Goal: Transaction & Acquisition: Purchase product/service

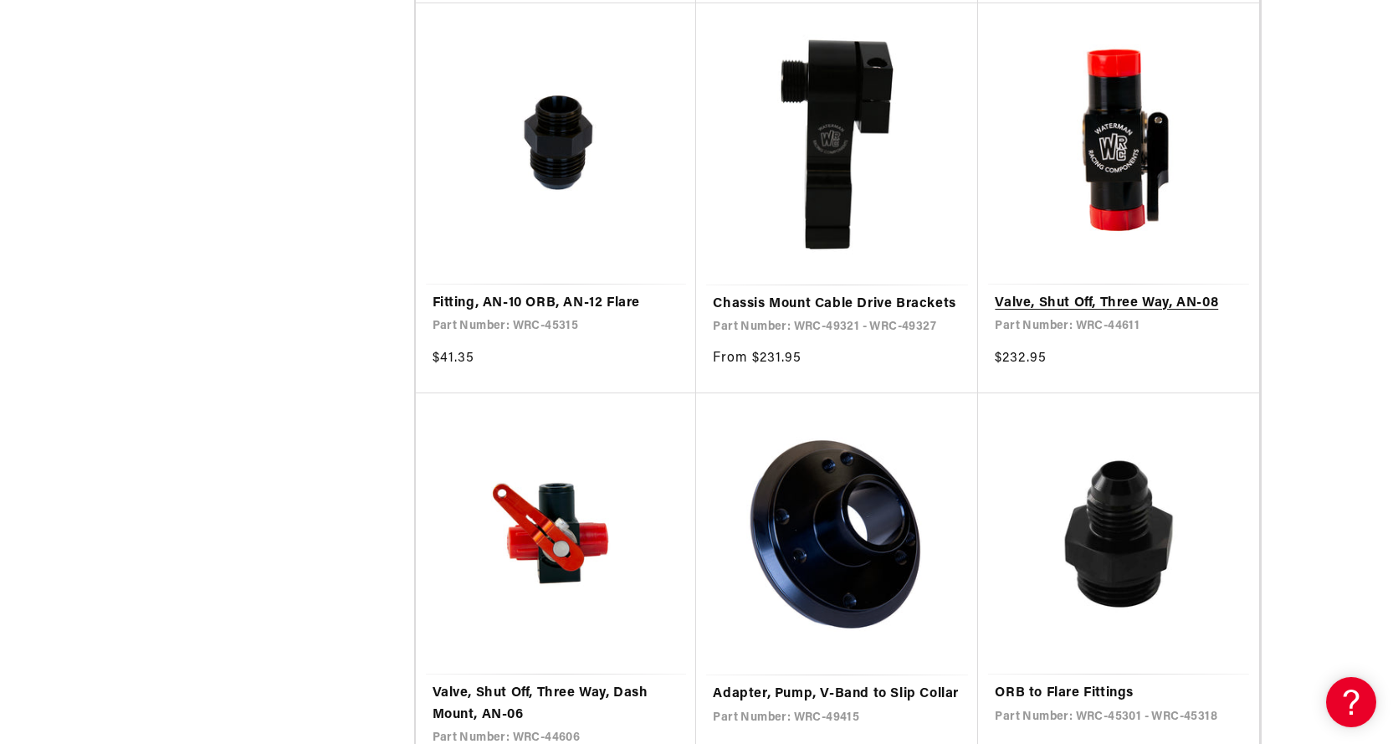
scroll to position [2845, 0]
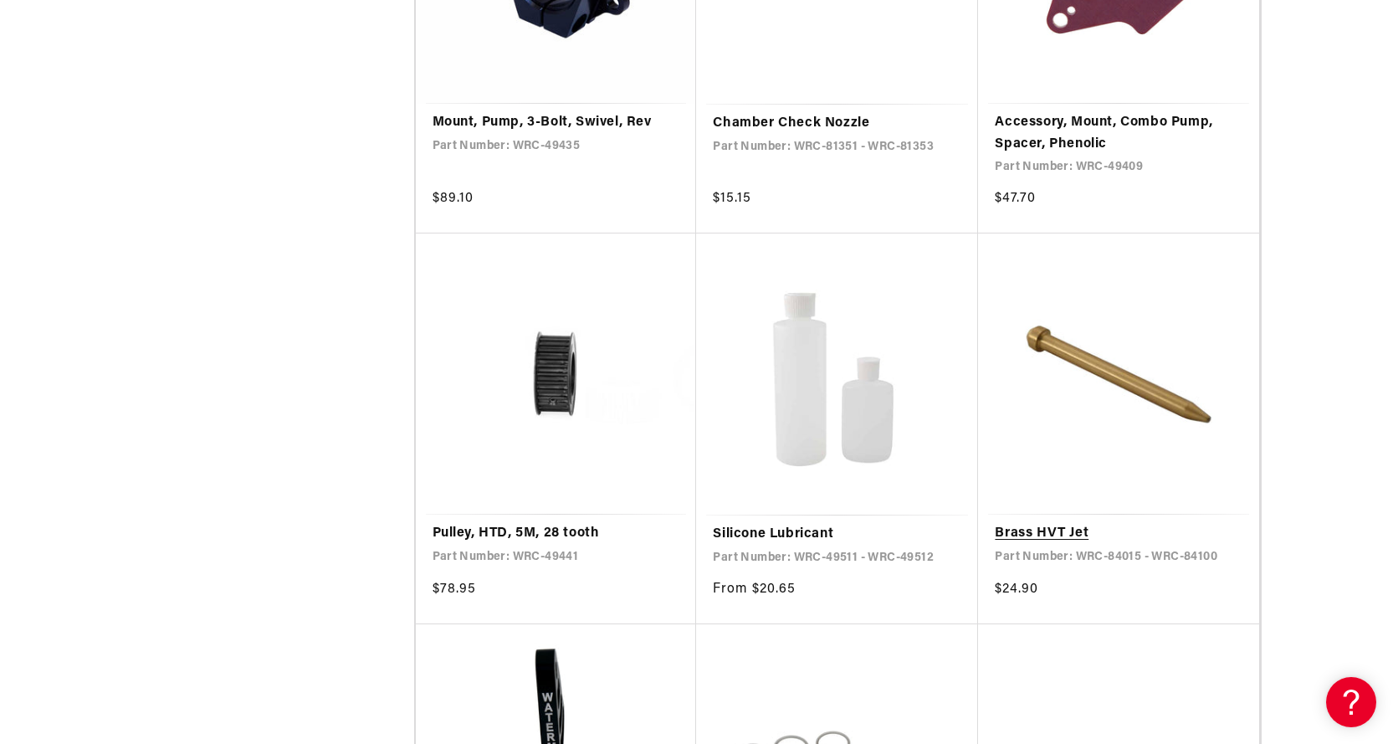
scroll to position [5857, 0]
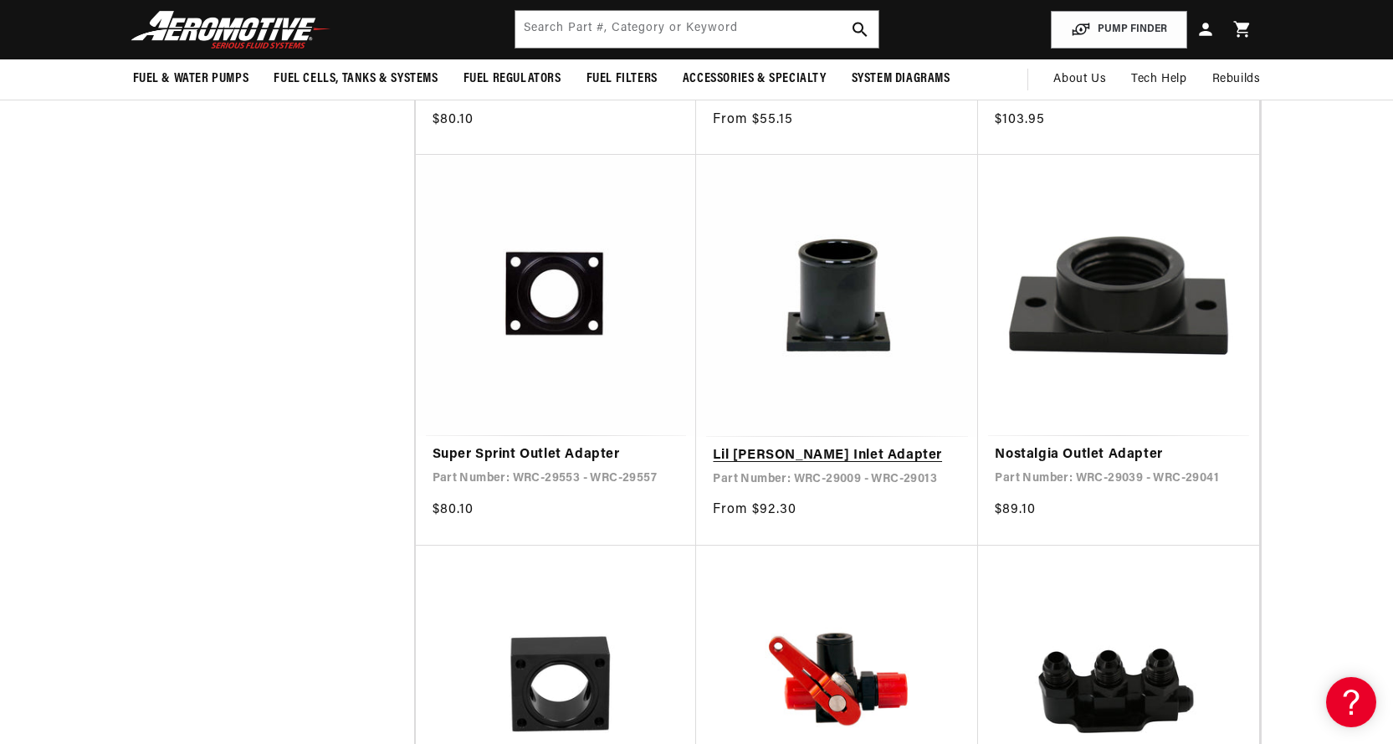
scroll to position [1088, 0]
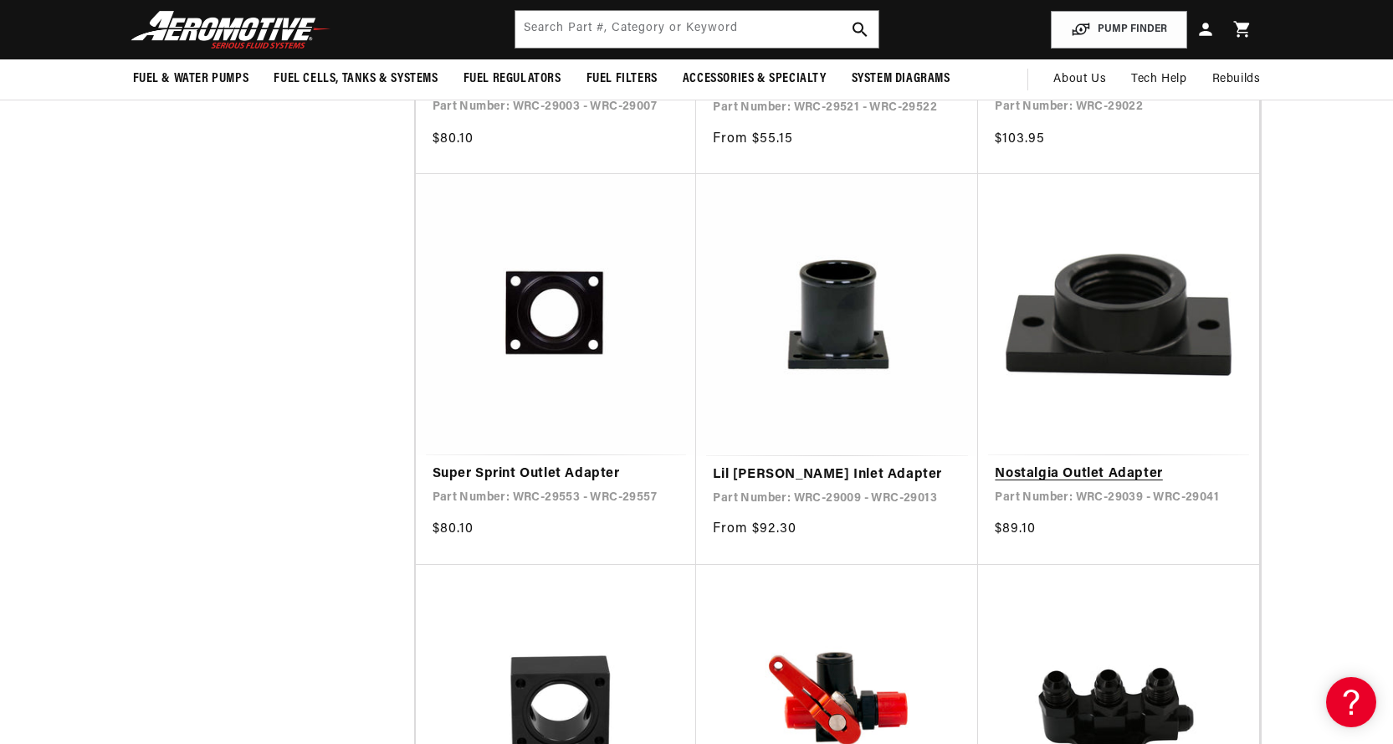
click at [1154, 464] on link "Nostalgia Outlet Adapter" at bounding box center [1119, 475] width 248 height 22
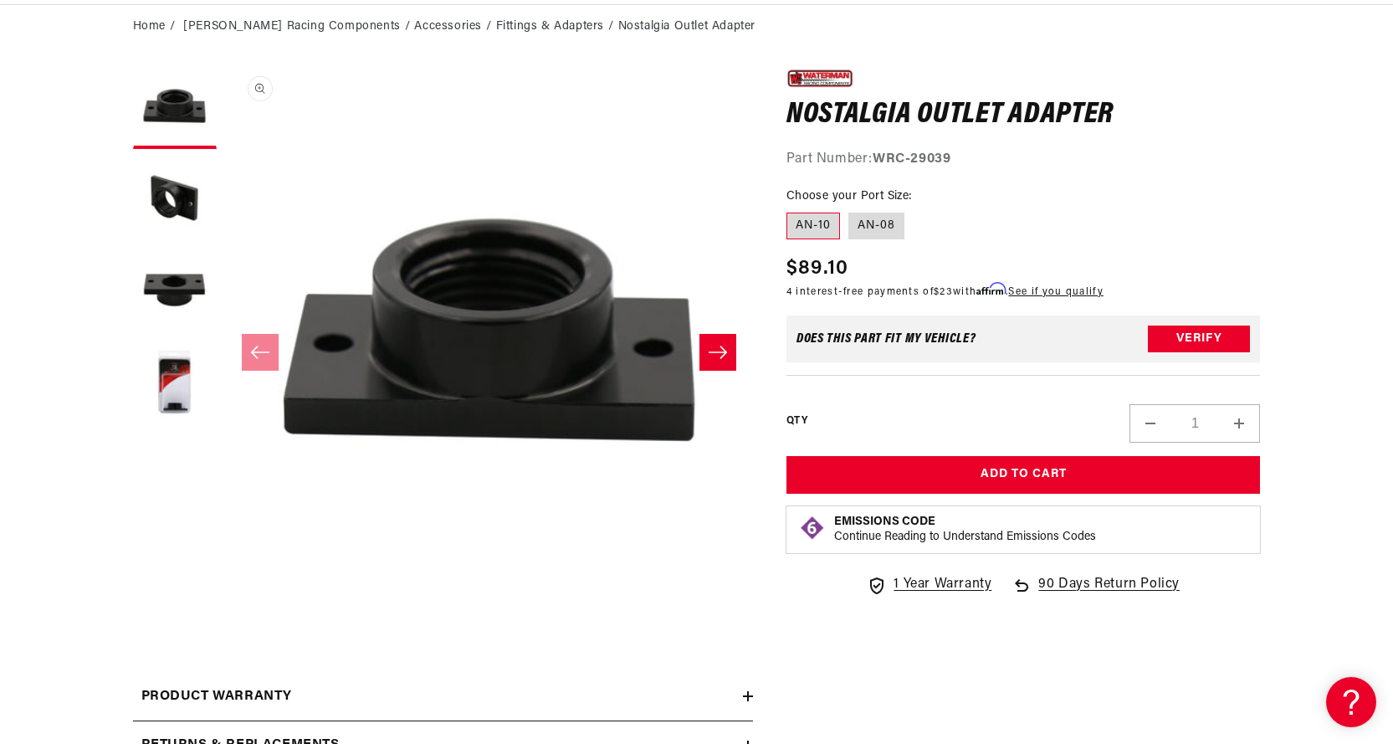
scroll to position [1, 0]
click at [713, 347] on icon "Slide right" at bounding box center [718, 352] width 20 height 17
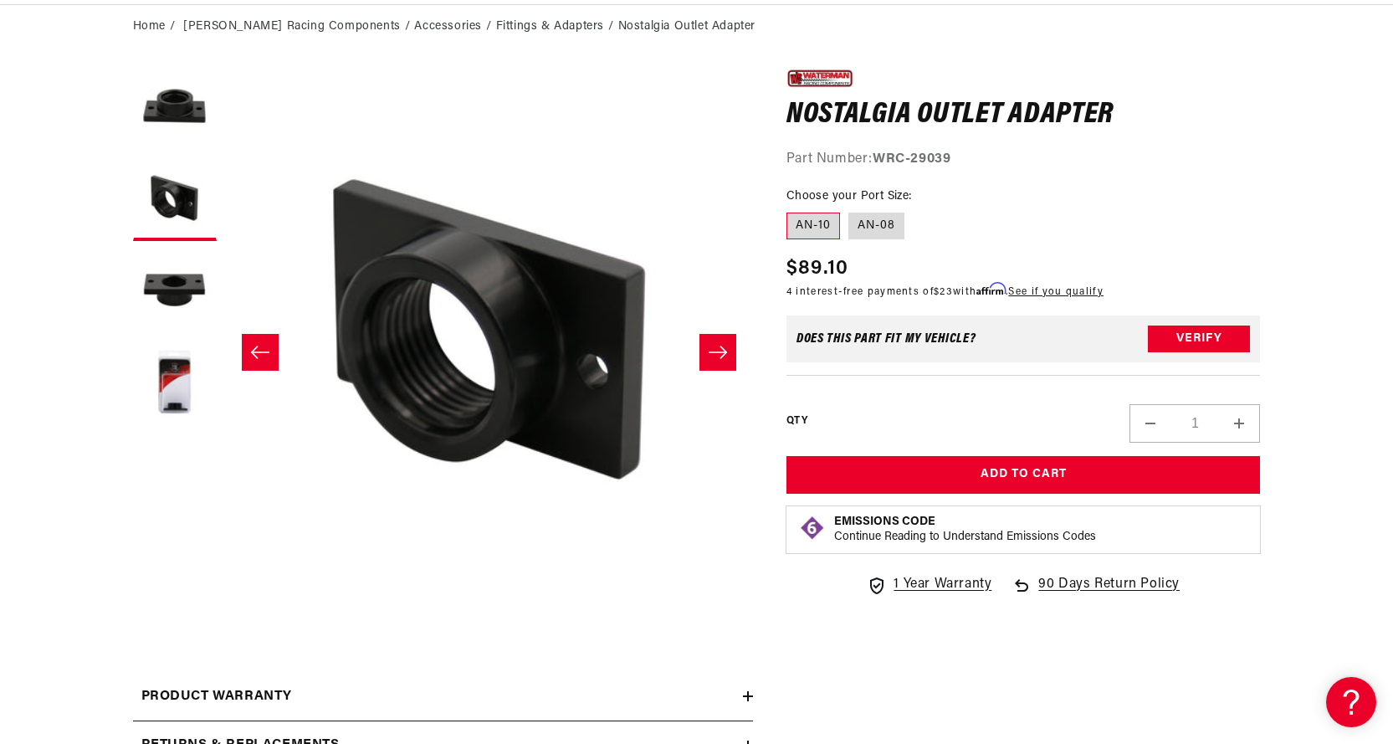
click at [717, 348] on icon "Slide right" at bounding box center [718, 352] width 20 height 17
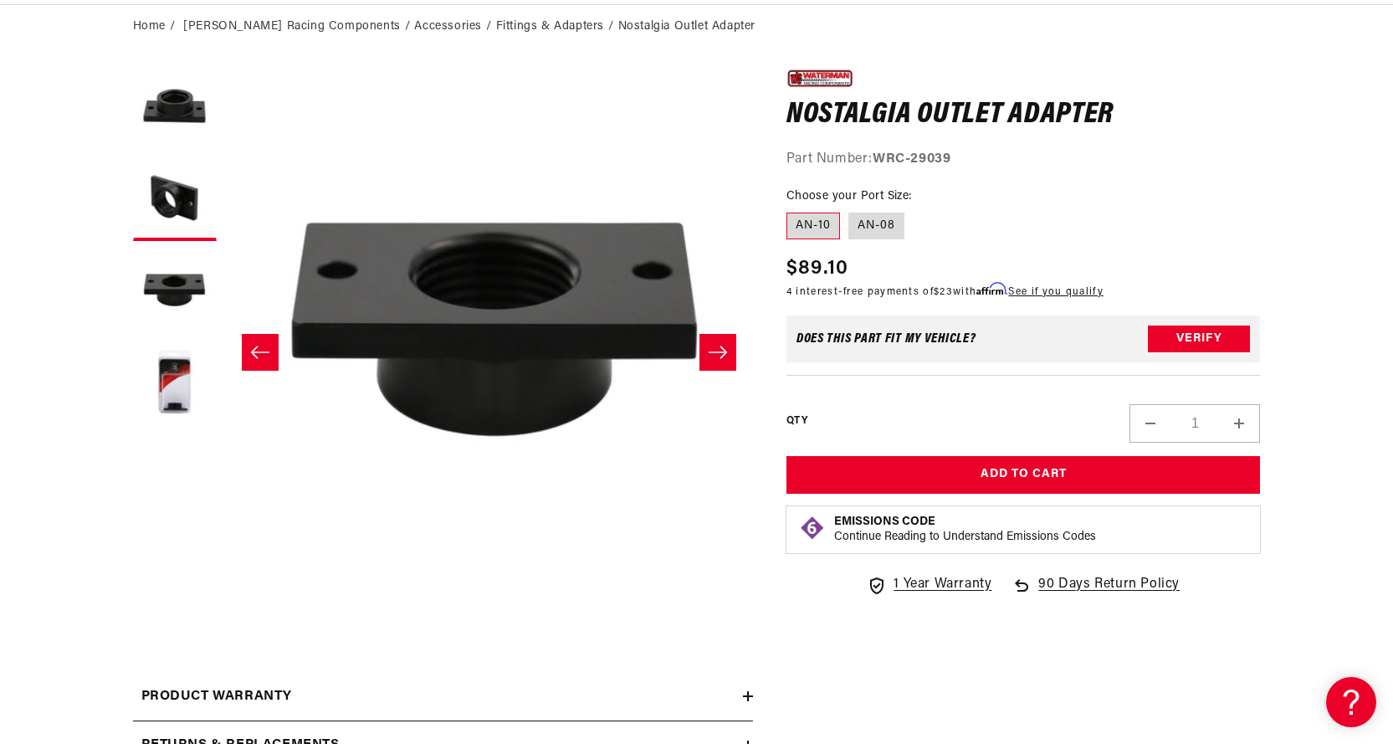
scroll to position [1, 1057]
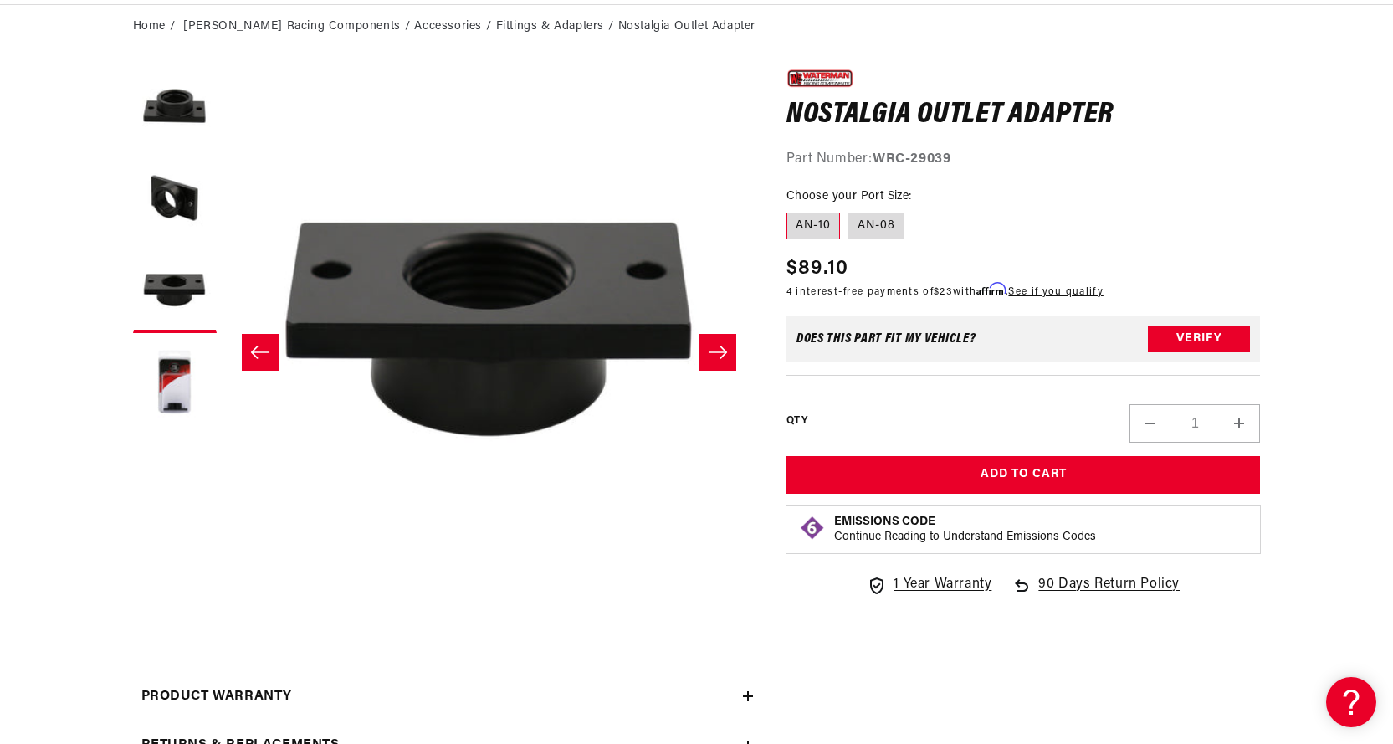
click at [725, 351] on icon "Slide right" at bounding box center [718, 352] width 18 height 13
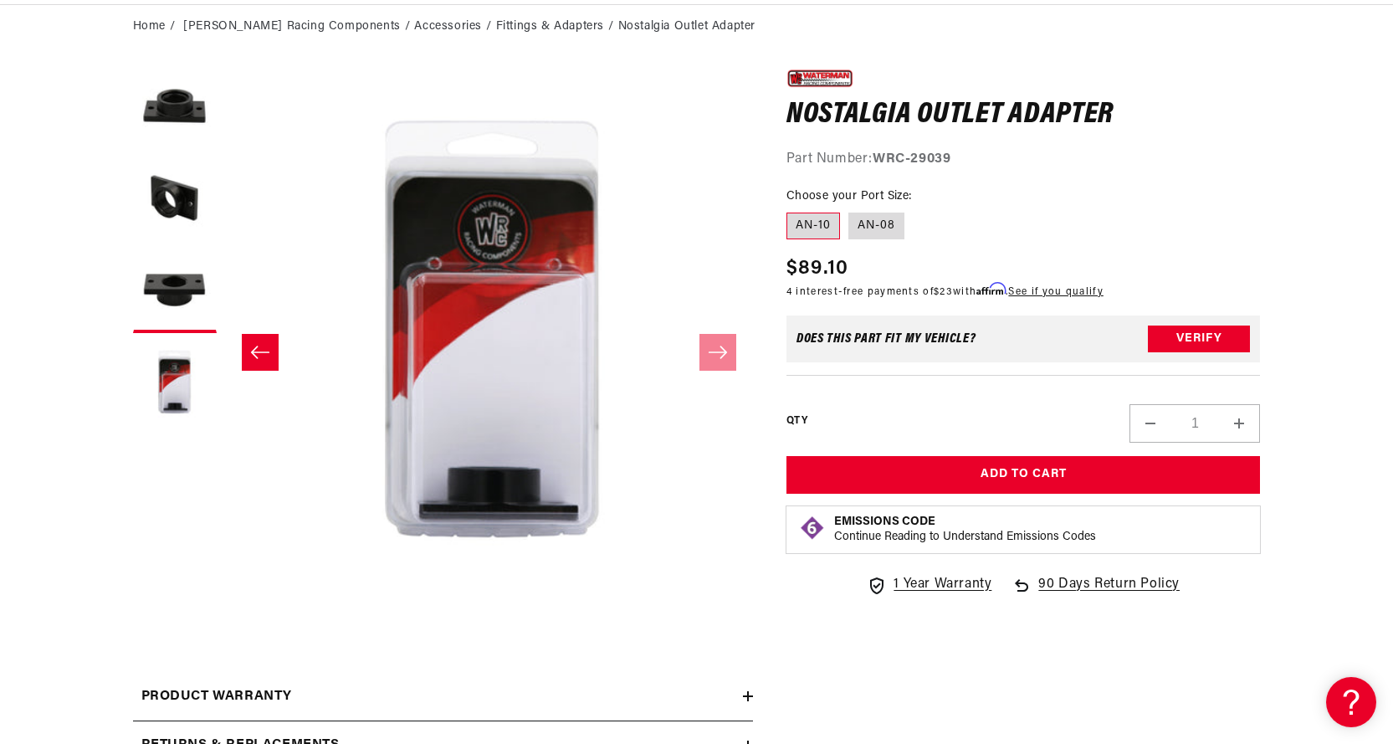
scroll to position [1, 1585]
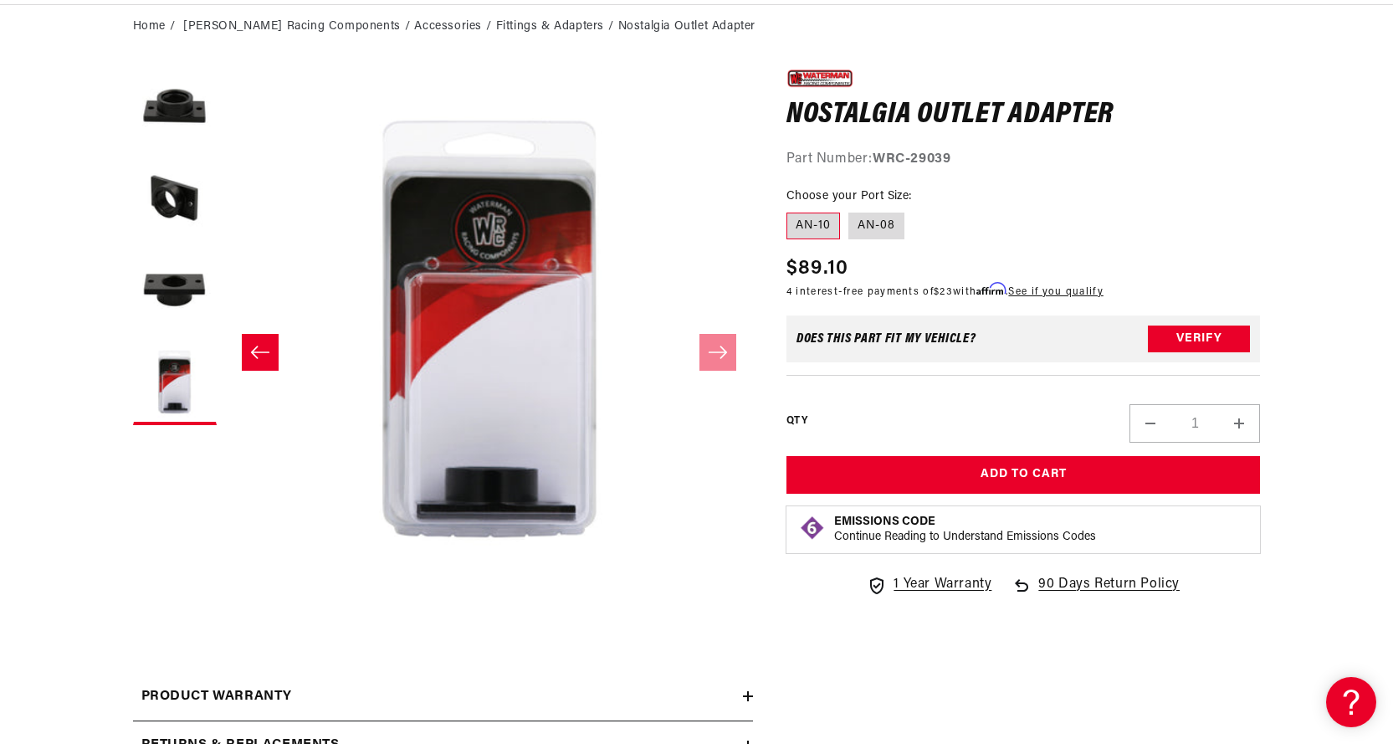
click at [252, 355] on icon "Slide left" at bounding box center [260, 352] width 20 height 17
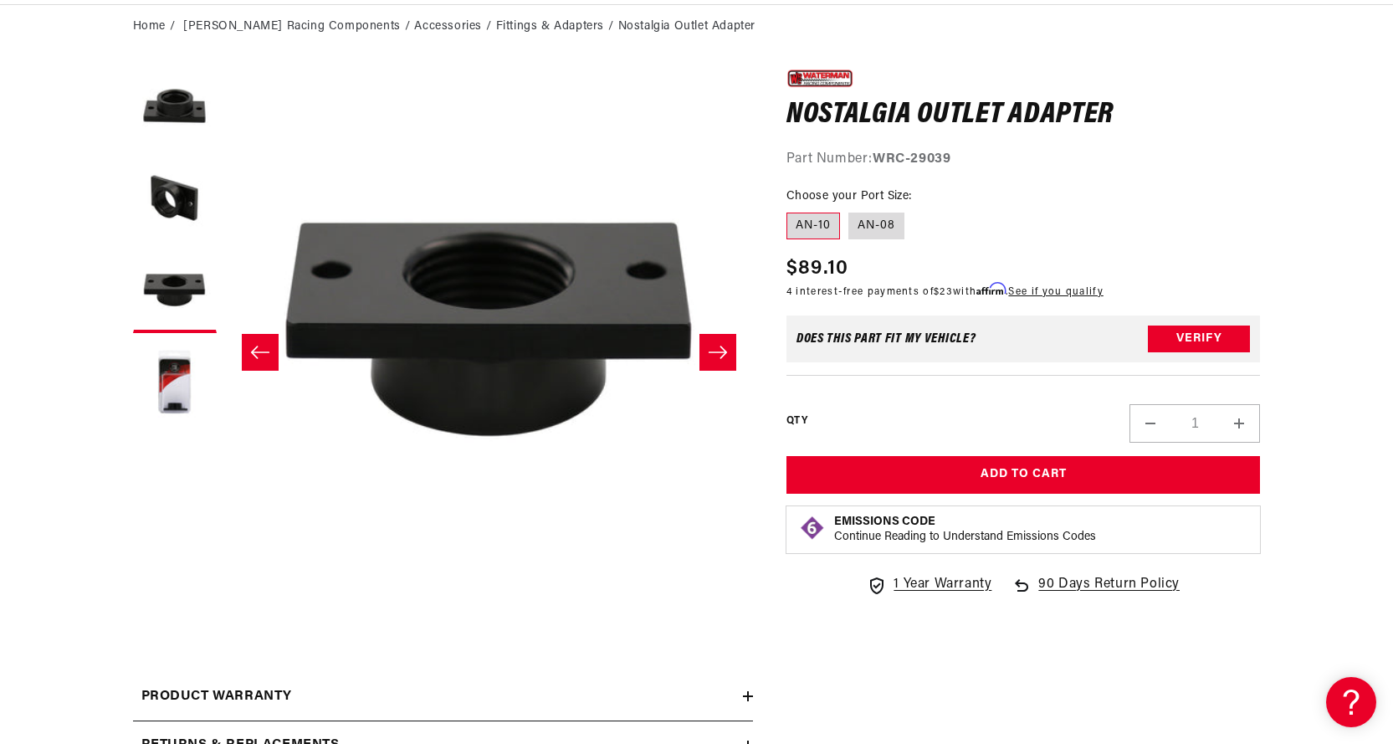
click at [254, 355] on icon "Slide left" at bounding box center [259, 352] width 18 height 13
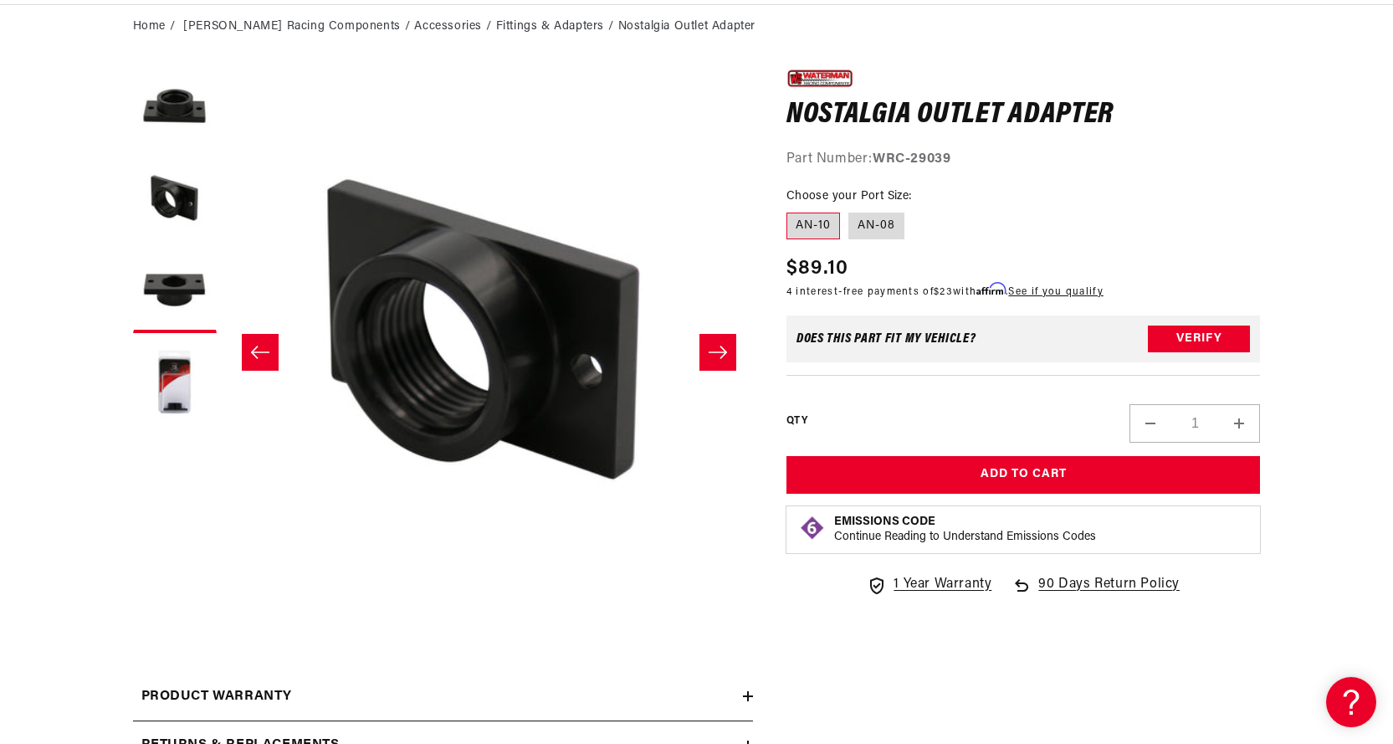
scroll to position [1, 528]
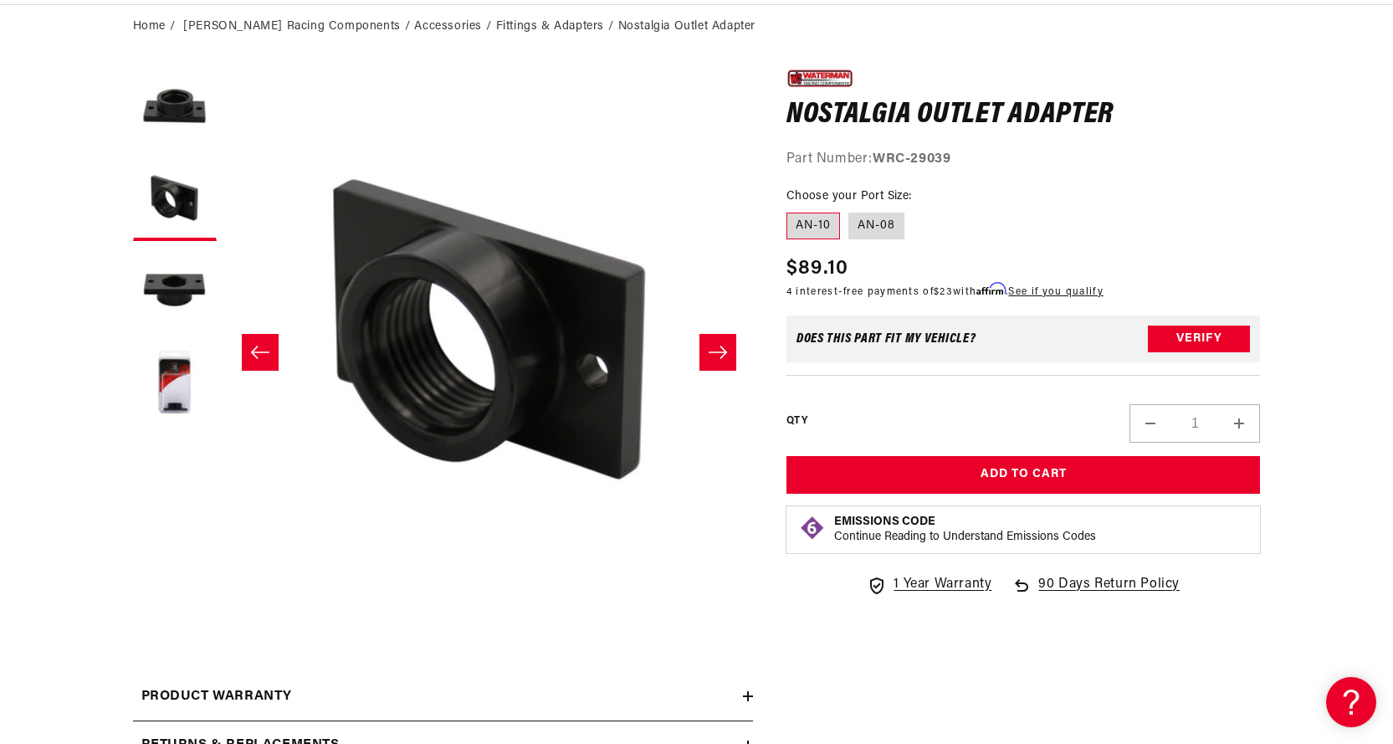
click at [261, 353] on icon "Slide left" at bounding box center [260, 352] width 20 height 17
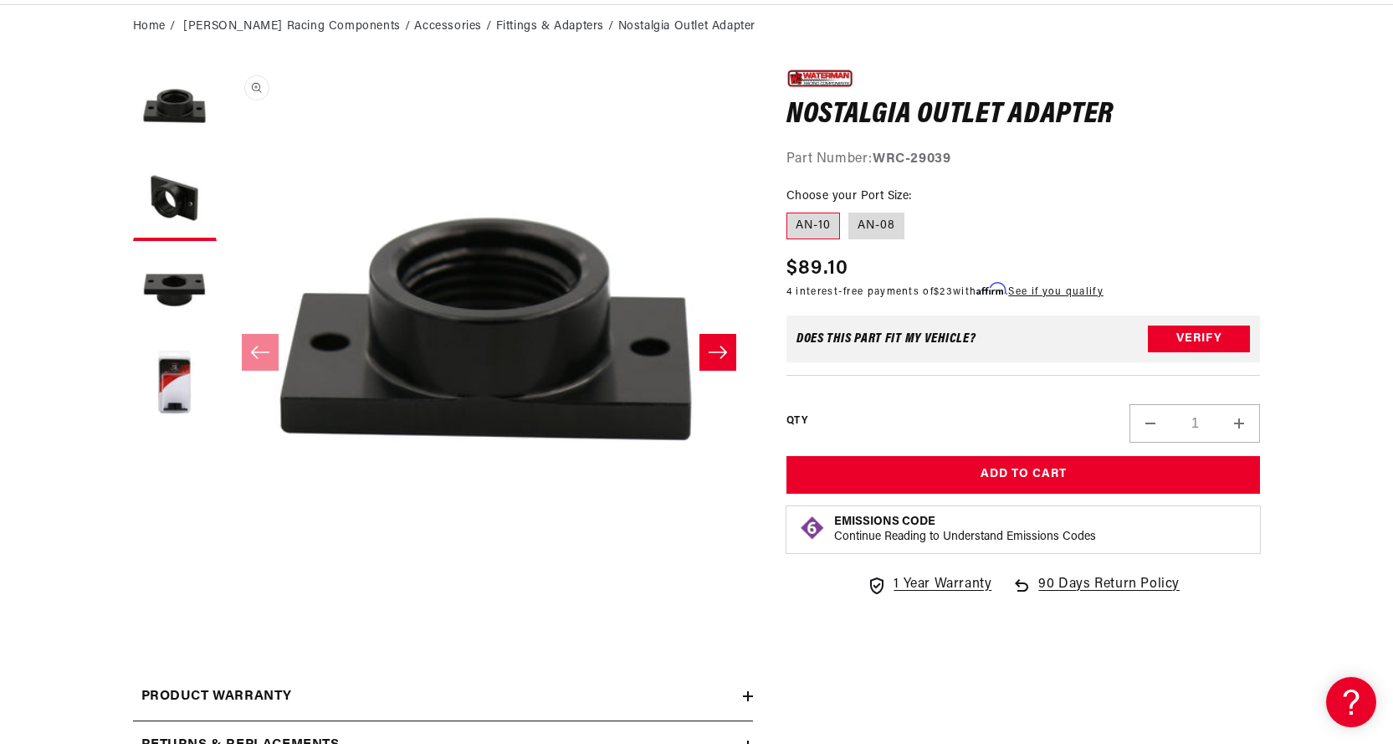
scroll to position [1, 0]
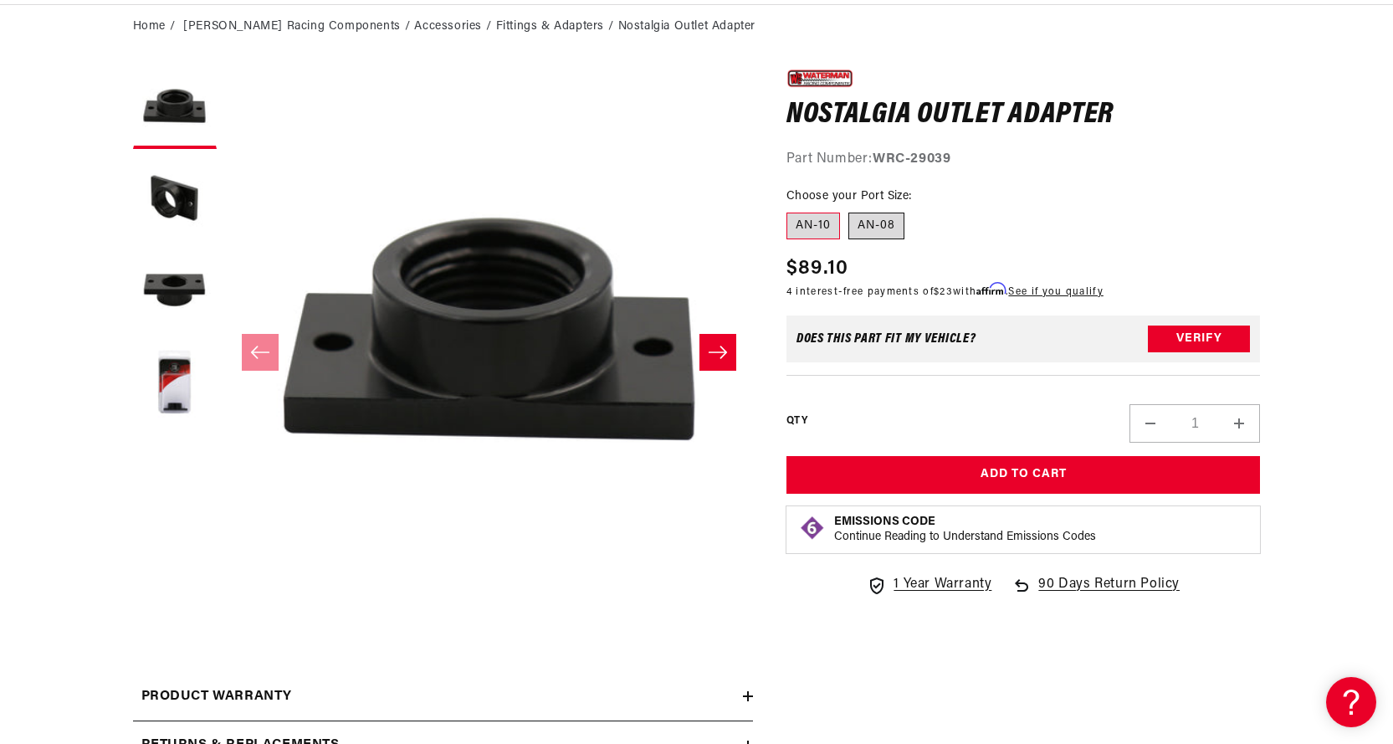
click at [871, 222] on label "AN-08" at bounding box center [876, 226] width 56 height 27
click at [849, 210] on input "AN-08" at bounding box center [848, 209] width 1 height 1
radio input "true"
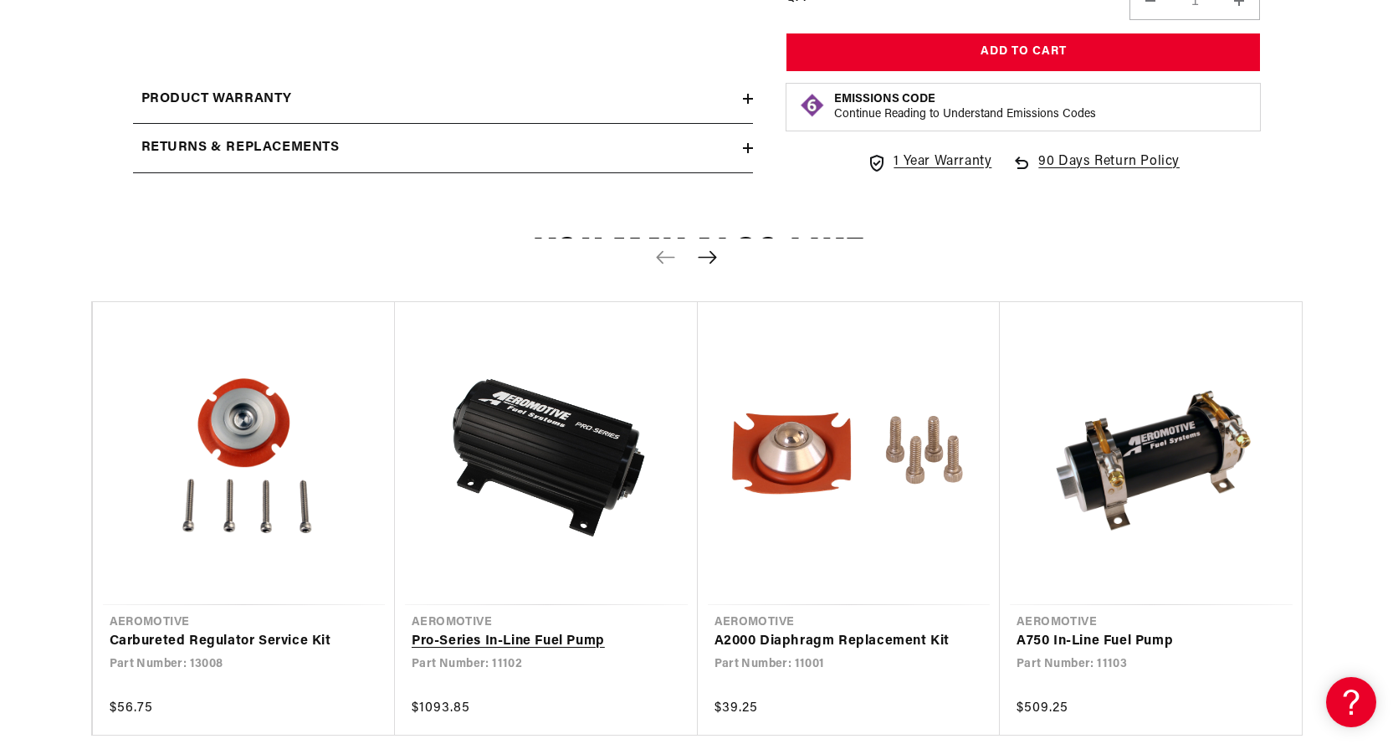
scroll to position [920, 0]
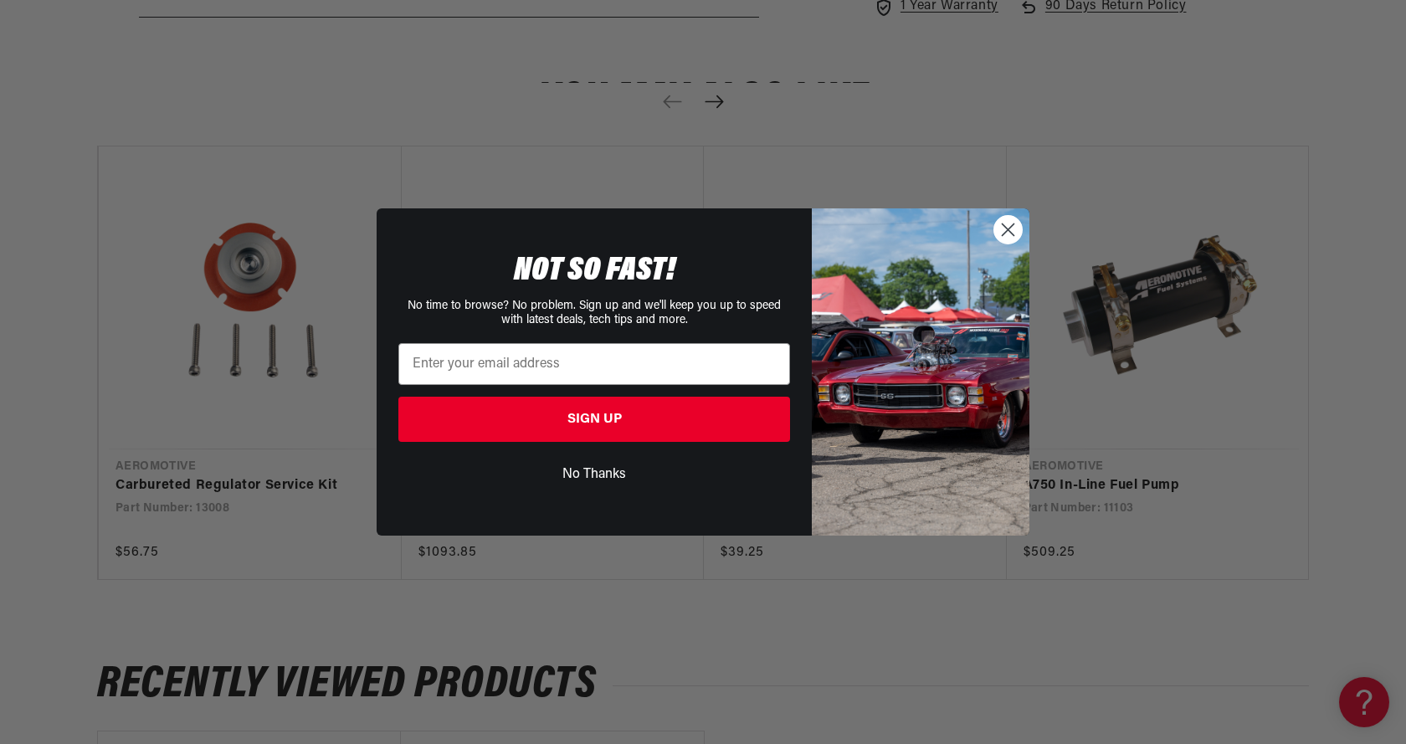
drag, startPoint x: 1008, startPoint y: 226, endPoint x: 966, endPoint y: 254, distance: 51.3
click at [1007, 226] on circle "Close dialog" at bounding box center [1008, 230] width 28 height 28
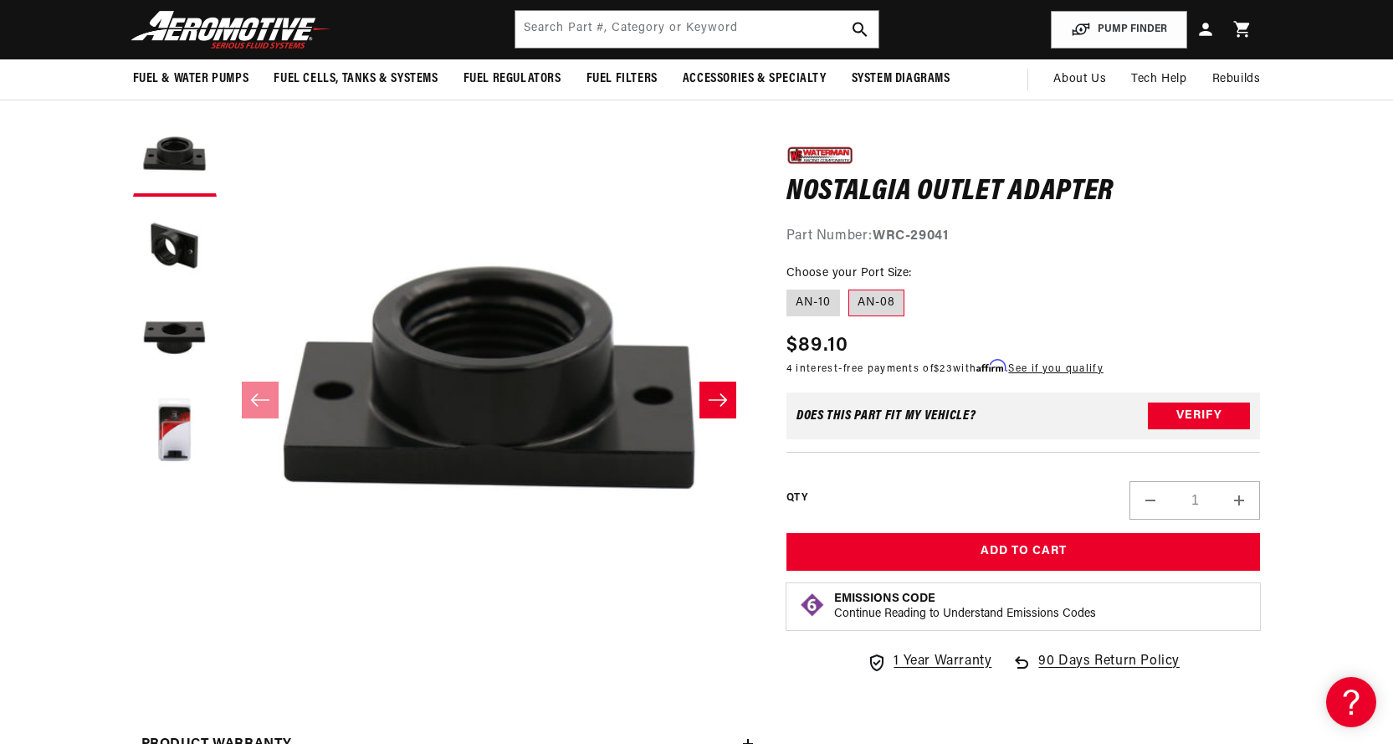
scroll to position [0, 0]
